Goal: Information Seeking & Learning: Learn about a topic

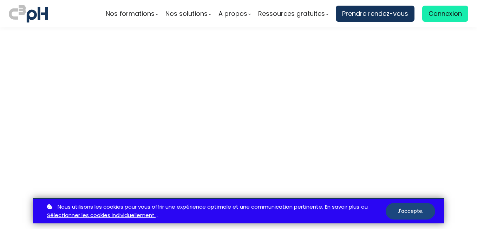
click at [414, 209] on button "J'accepte." at bounding box center [410, 211] width 50 height 17
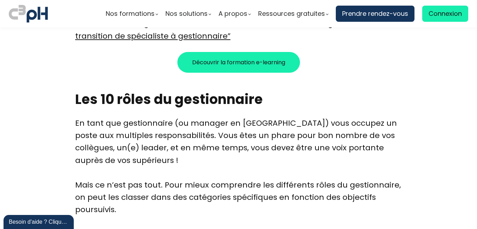
scroll to position [801, 0]
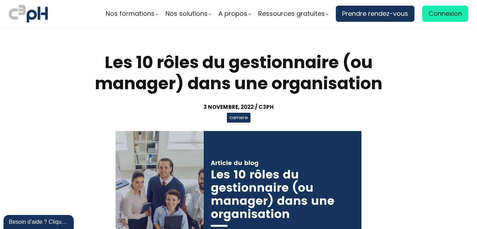
scroll to position [801, 0]
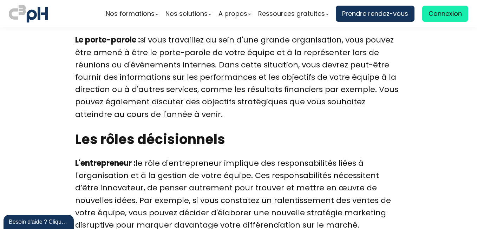
scroll to position [2003, 0]
